Goal: Communication & Community: Answer question/provide support

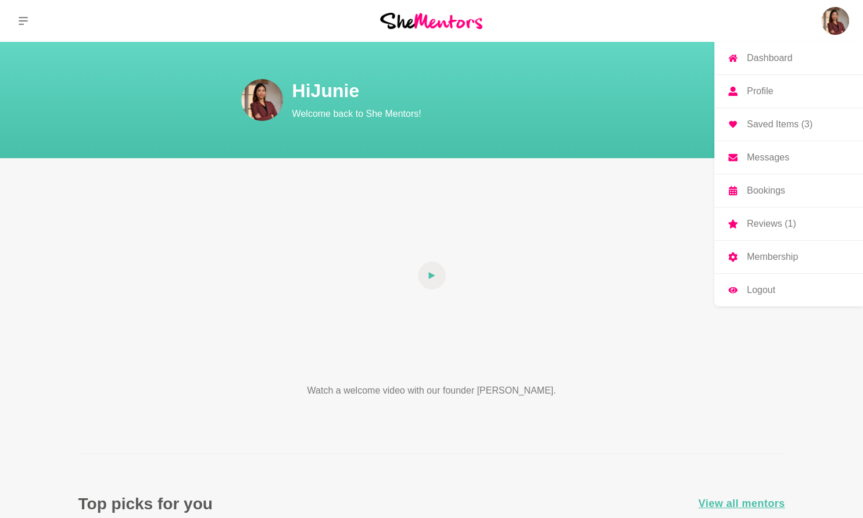
click at [759, 156] on p "Messages" at bounding box center [768, 157] width 42 height 9
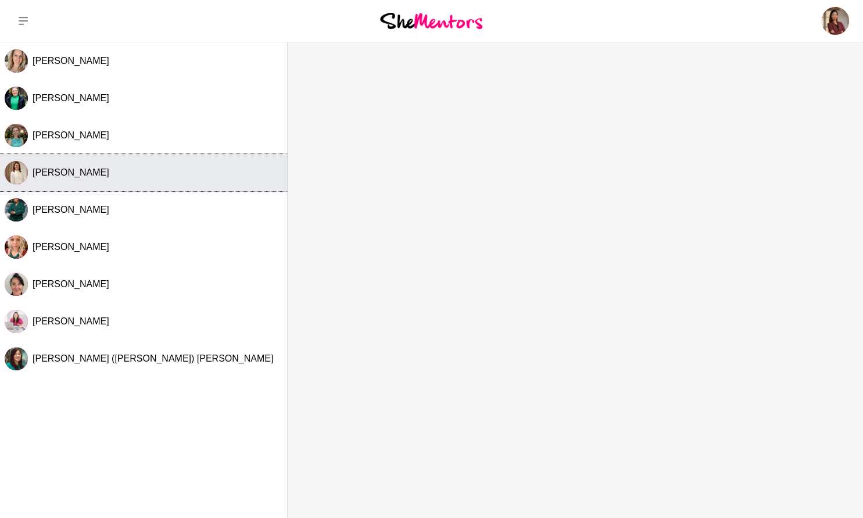
click at [8, 165] on img "Select Channel: Sonya Holdway" at bounding box center [16, 172] width 23 height 23
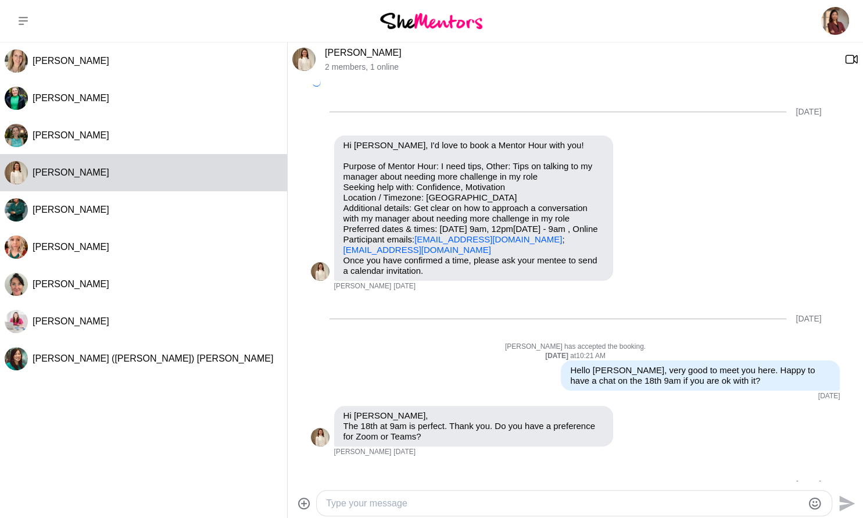
scroll to position [1403, 0]
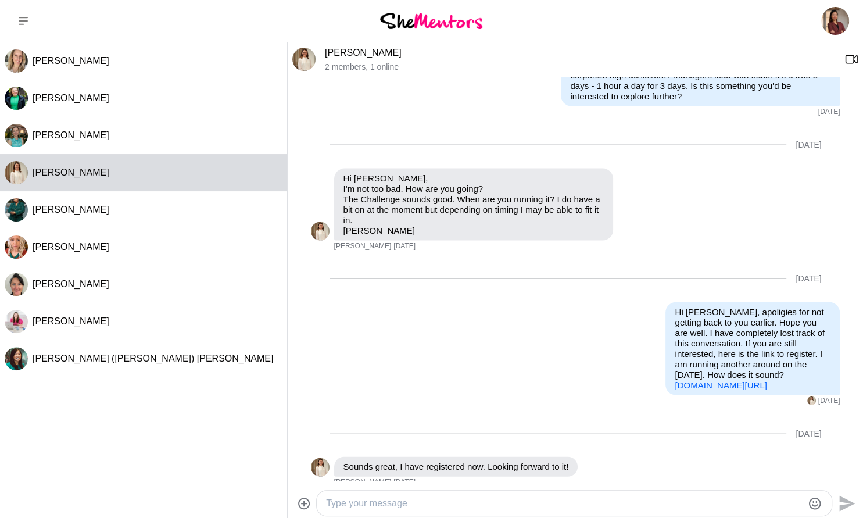
drag, startPoint x: 855, startPoint y: 192, endPoint x: 855, endPoint y: 281, distance: 88.4
click at [819, 224] on div "Reply Pin Mark as unread Flag Mute Hi [PERSON_NAME], I'm not too bad. How are y…" at bounding box center [576, 210] width 530 height 83
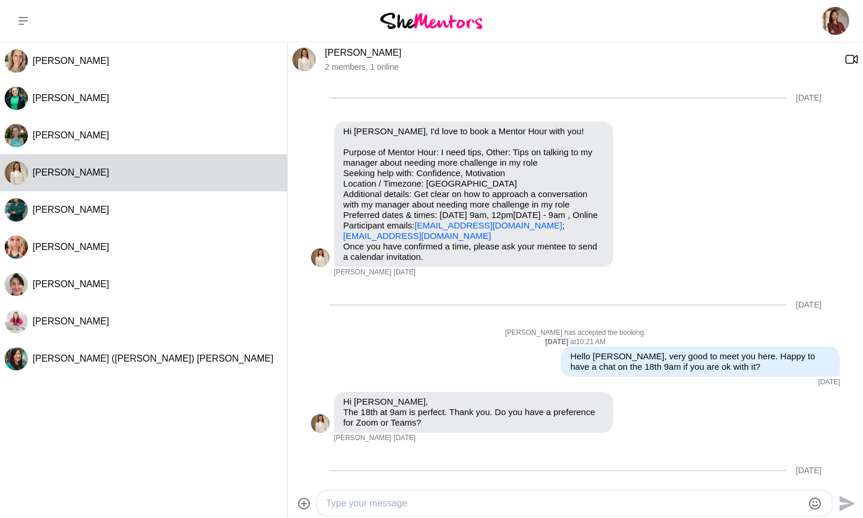
scroll to position [0, 0]
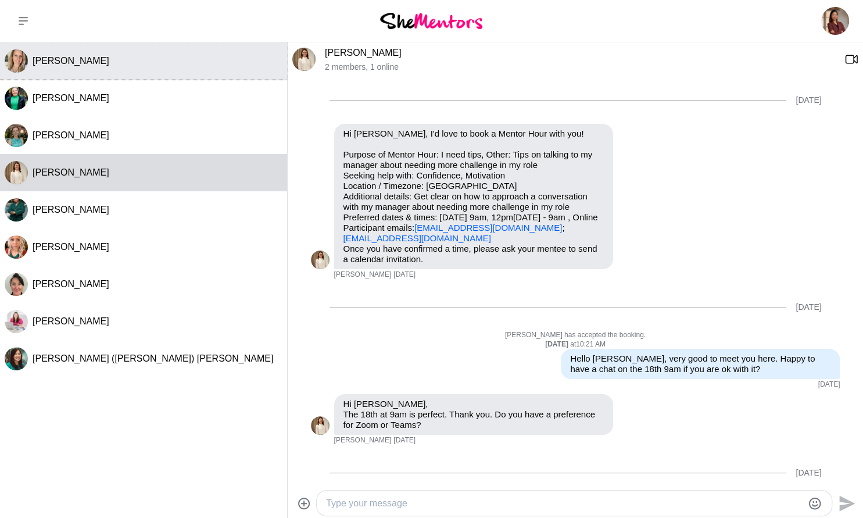
click at [113, 63] on div "[PERSON_NAME]" at bounding box center [158, 61] width 250 height 12
